Goal: Information Seeking & Learning: Learn about a topic

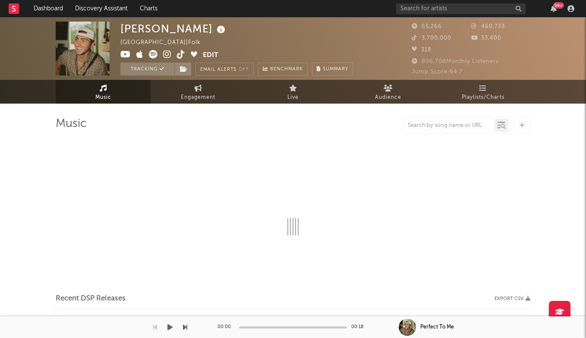
select select "6m"
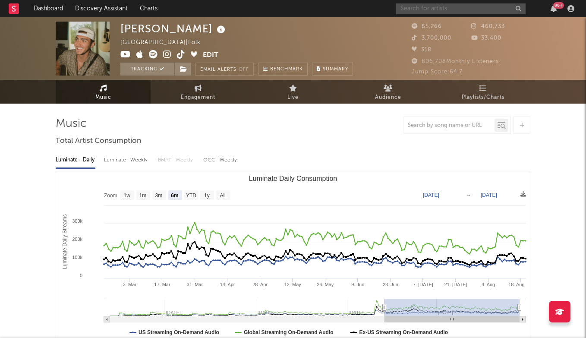
click at [449, 6] on input "text" at bounding box center [461, 8] width 130 height 11
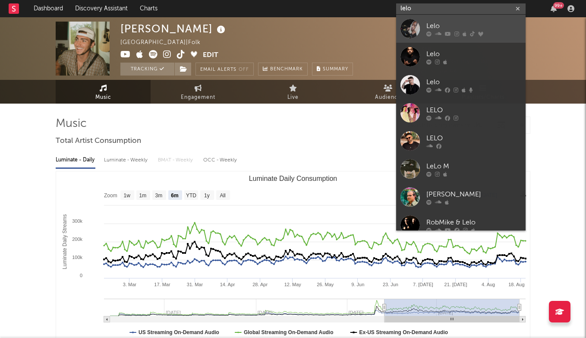
type input "lelo"
click at [450, 22] on div "Lelo" at bounding box center [474, 26] width 95 height 10
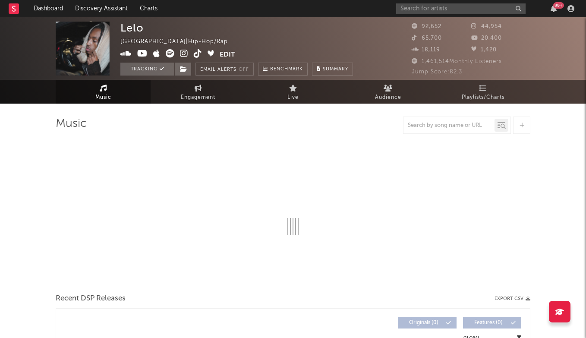
select select "6m"
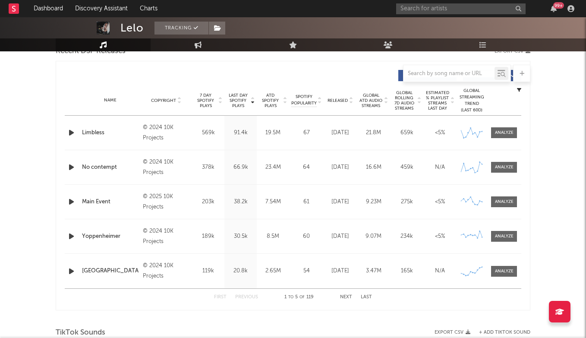
scroll to position [316, 0]
click at [501, 271] on div at bounding box center [504, 270] width 19 height 6
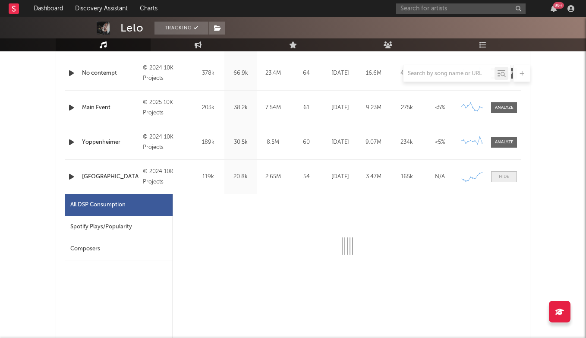
select select "6m"
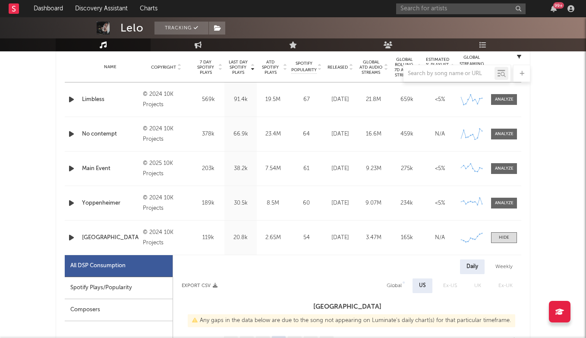
scroll to position [348, 0]
click at [511, 234] on span at bounding box center [504, 238] width 26 height 11
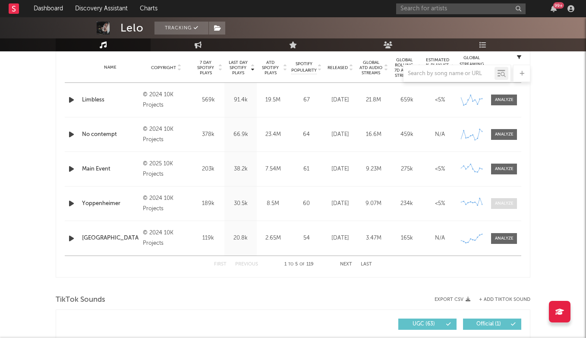
click at [507, 205] on div at bounding box center [504, 203] width 19 height 6
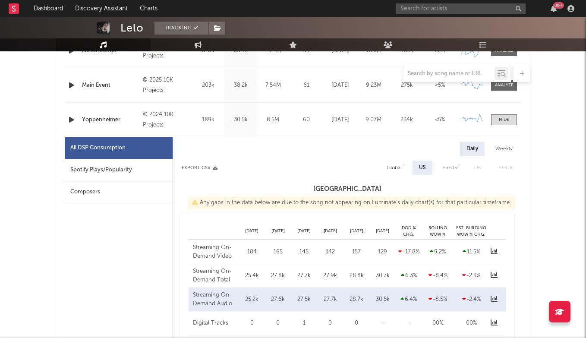
select select "6m"
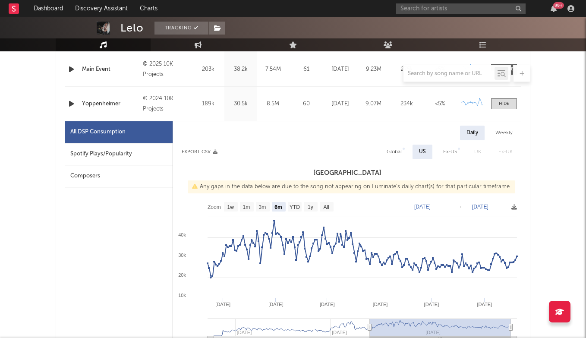
scroll to position [452, 0]
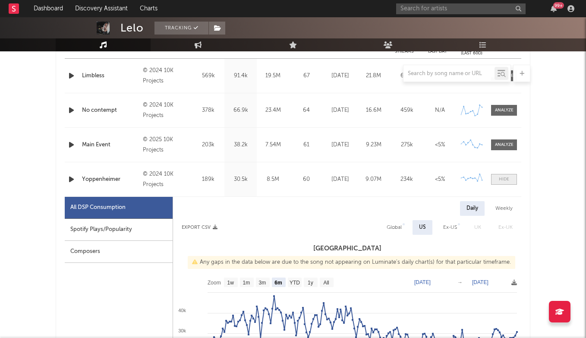
click at [506, 181] on div at bounding box center [504, 179] width 10 height 6
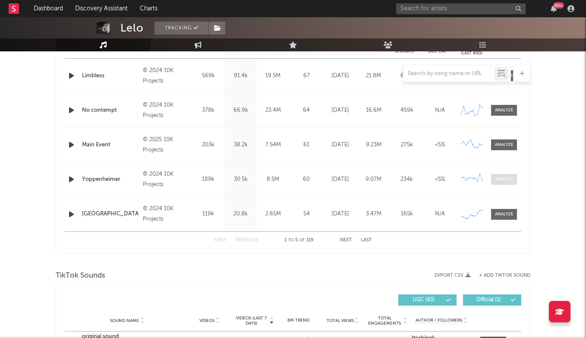
scroll to position [347, 0]
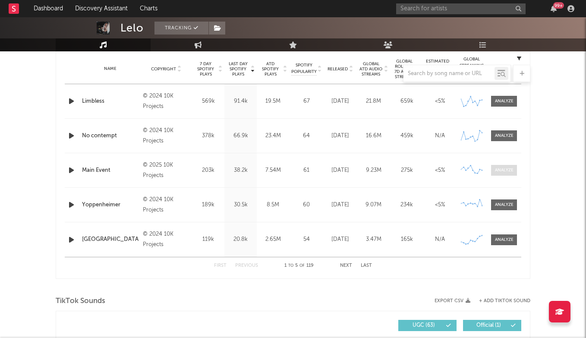
click at [506, 168] on div at bounding box center [504, 170] width 19 height 6
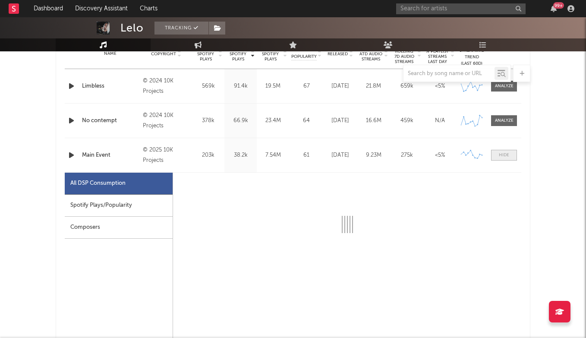
scroll to position [372, 0]
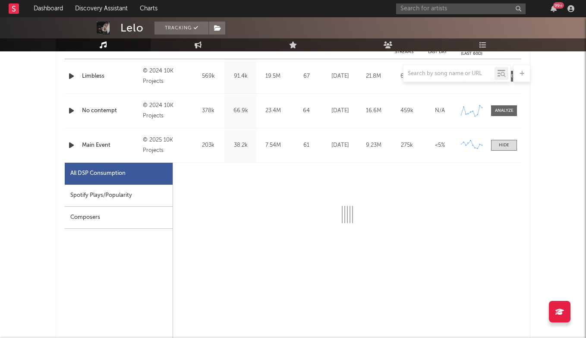
select select "6m"
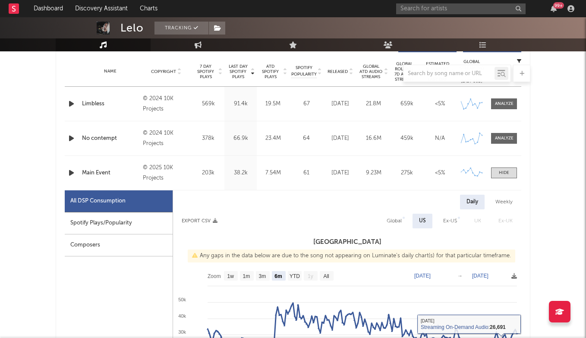
scroll to position [341, 0]
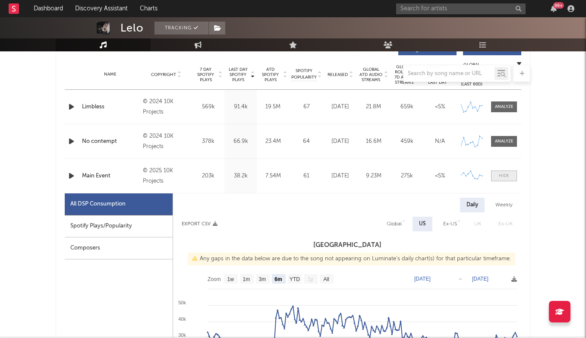
click at [504, 177] on div at bounding box center [504, 176] width 10 height 6
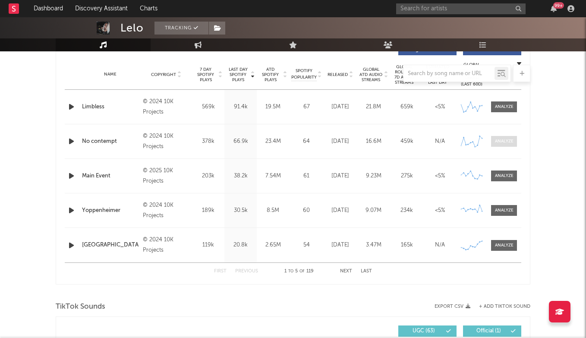
click at [510, 139] on div at bounding box center [504, 141] width 19 height 6
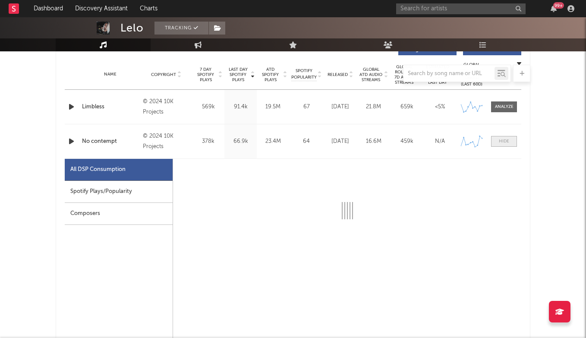
select select "6m"
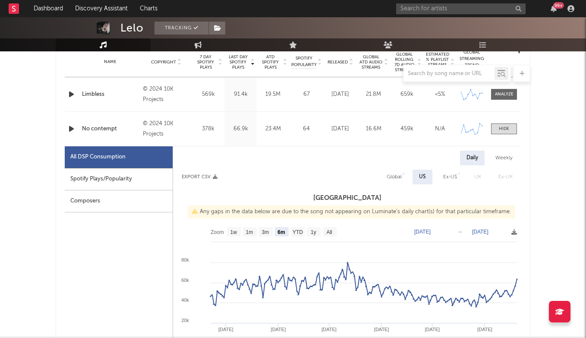
scroll to position [344, 0]
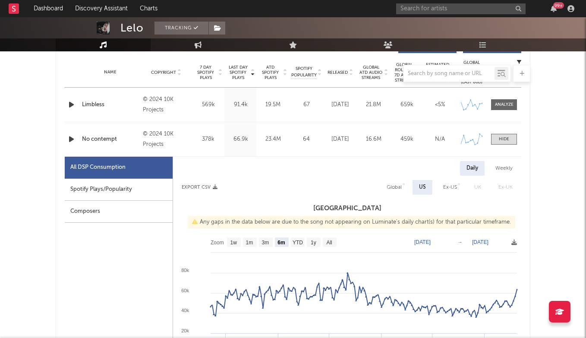
click at [506, 147] on div "Name No contempt Copyright © 2024 10K Projects Label 10K Projects Album Names N…" at bounding box center [293, 139] width 457 height 34
click at [503, 144] on span at bounding box center [504, 139] width 26 height 11
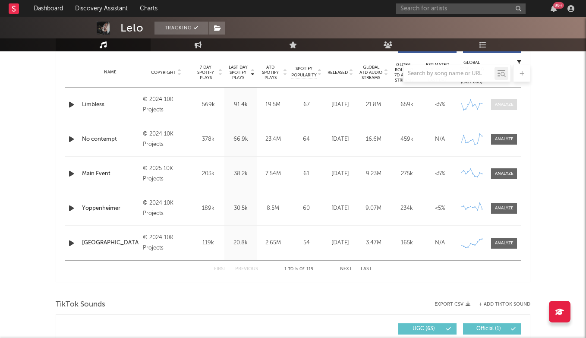
click at [503, 108] on span at bounding box center [504, 104] width 26 height 11
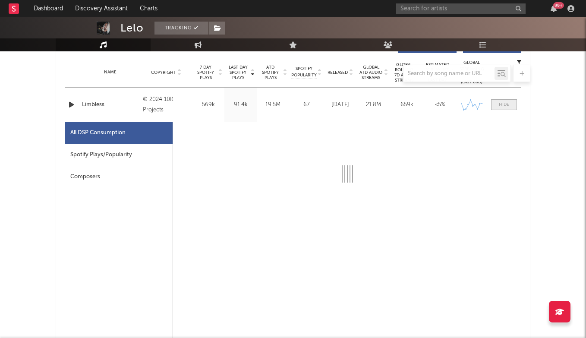
select select "6m"
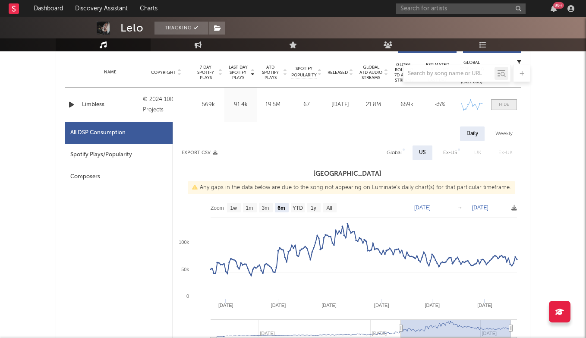
click at [509, 104] on div at bounding box center [504, 104] width 10 height 6
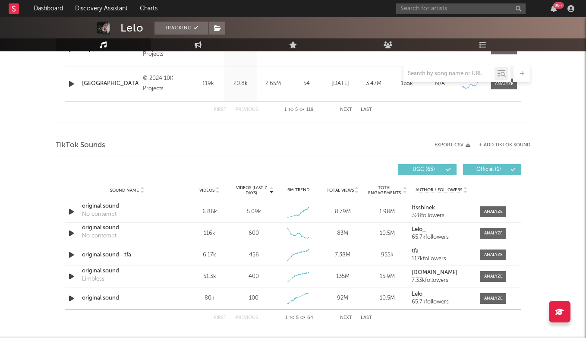
scroll to position [540, 0]
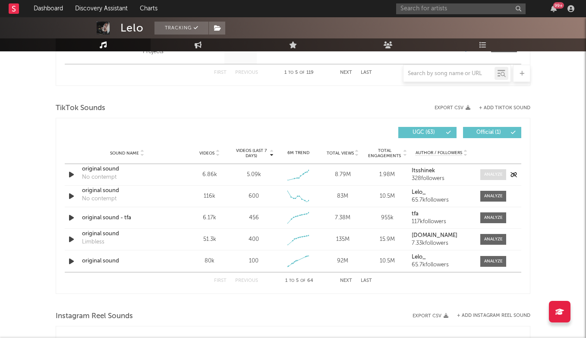
click at [499, 173] on div at bounding box center [493, 174] width 19 height 6
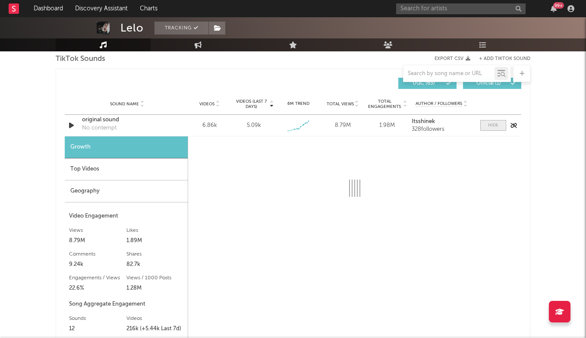
scroll to position [617, 0]
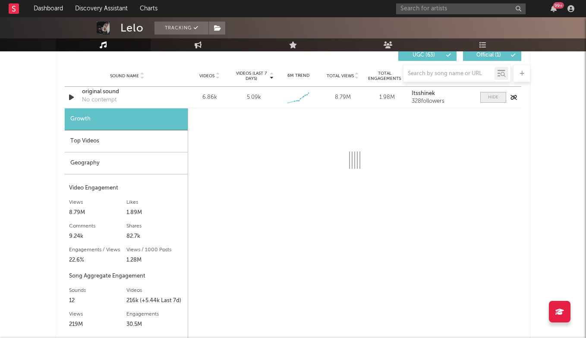
select select "1w"
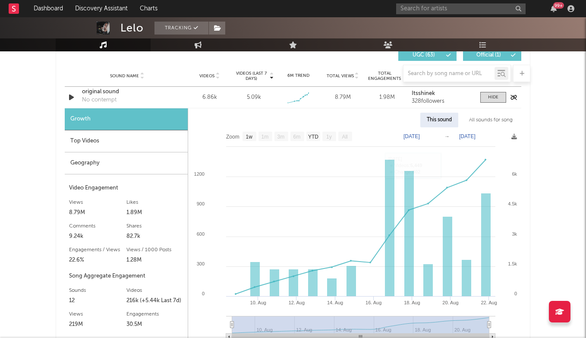
click at [106, 94] on div "original sound" at bounding box center [127, 92] width 90 height 9
